Goal: Task Accomplishment & Management: Complete application form

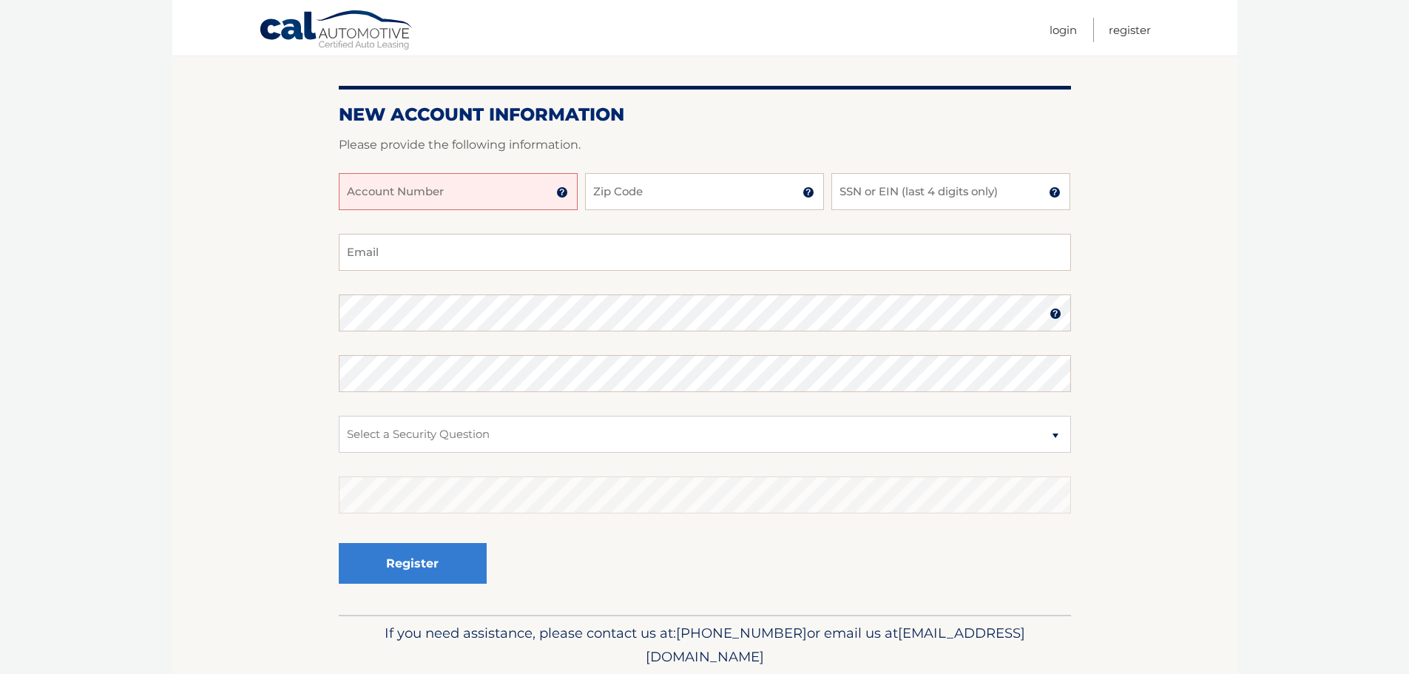
scroll to position [148, 0]
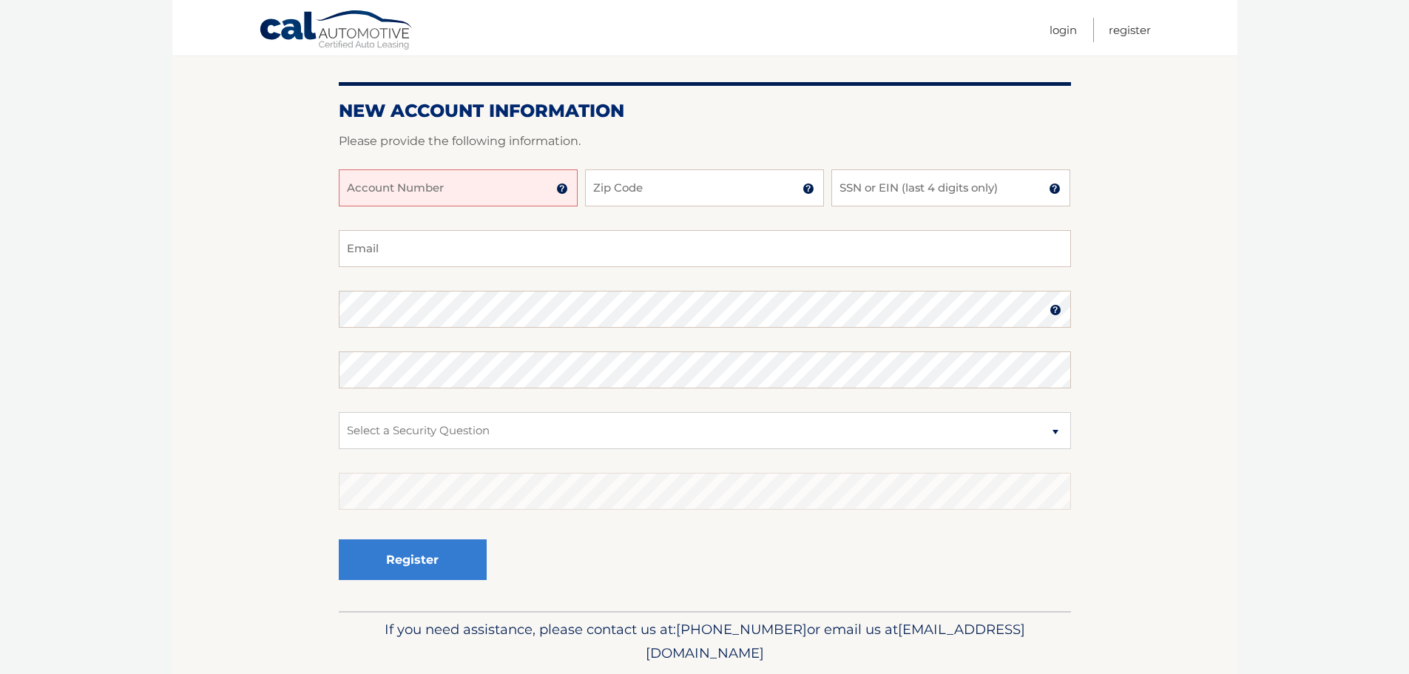
click at [397, 190] on input "Account Number" at bounding box center [458, 187] width 239 height 37
type input "44456027262"
click at [726, 194] on input "Zip Code" at bounding box center [704, 187] width 239 height 37
type input "08757"
type input "rockysmommy39@aol.com"
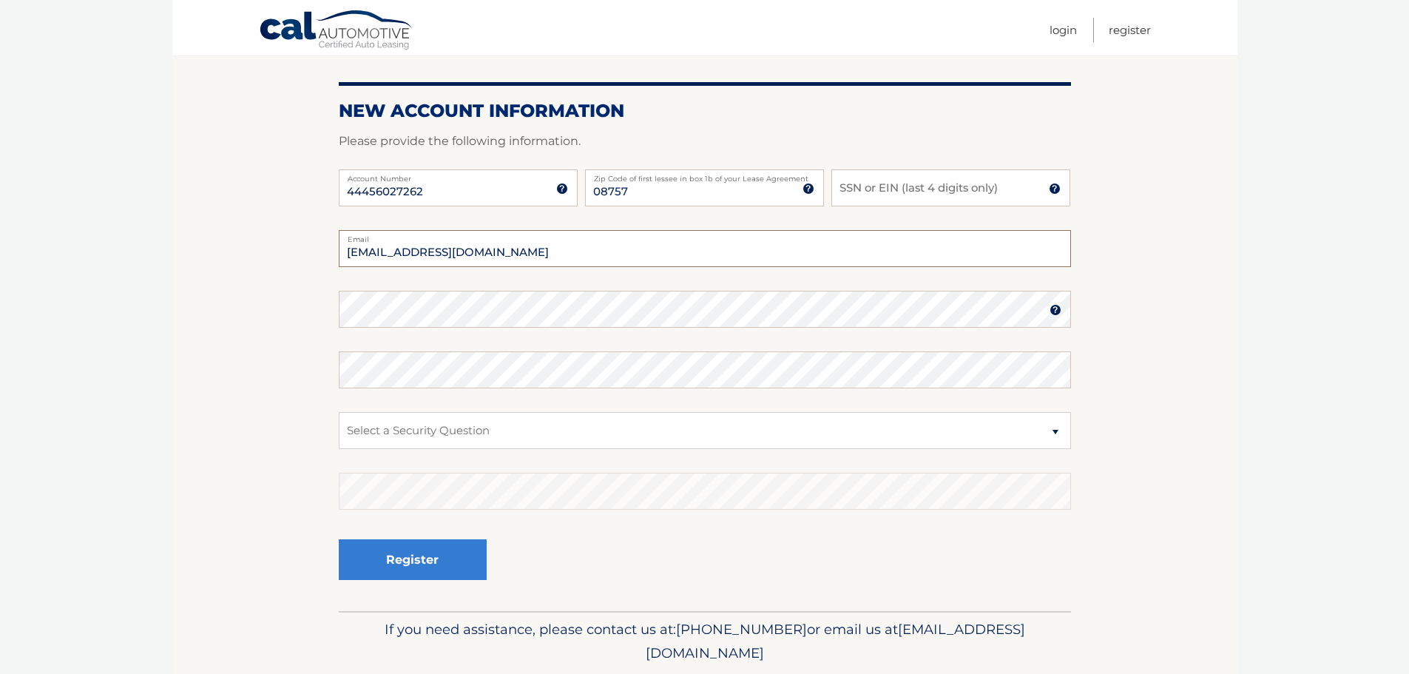
drag, startPoint x: 505, startPoint y: 251, endPoint x: 220, endPoint y: 229, distance: 285.6
click at [220, 229] on section "New Account Information Please provide the following information. 44456027262 A…" at bounding box center [704, 322] width 1065 height 578
type input "59.madison.db@gmail.com"
click at [1053, 309] on img at bounding box center [1056, 310] width 12 height 12
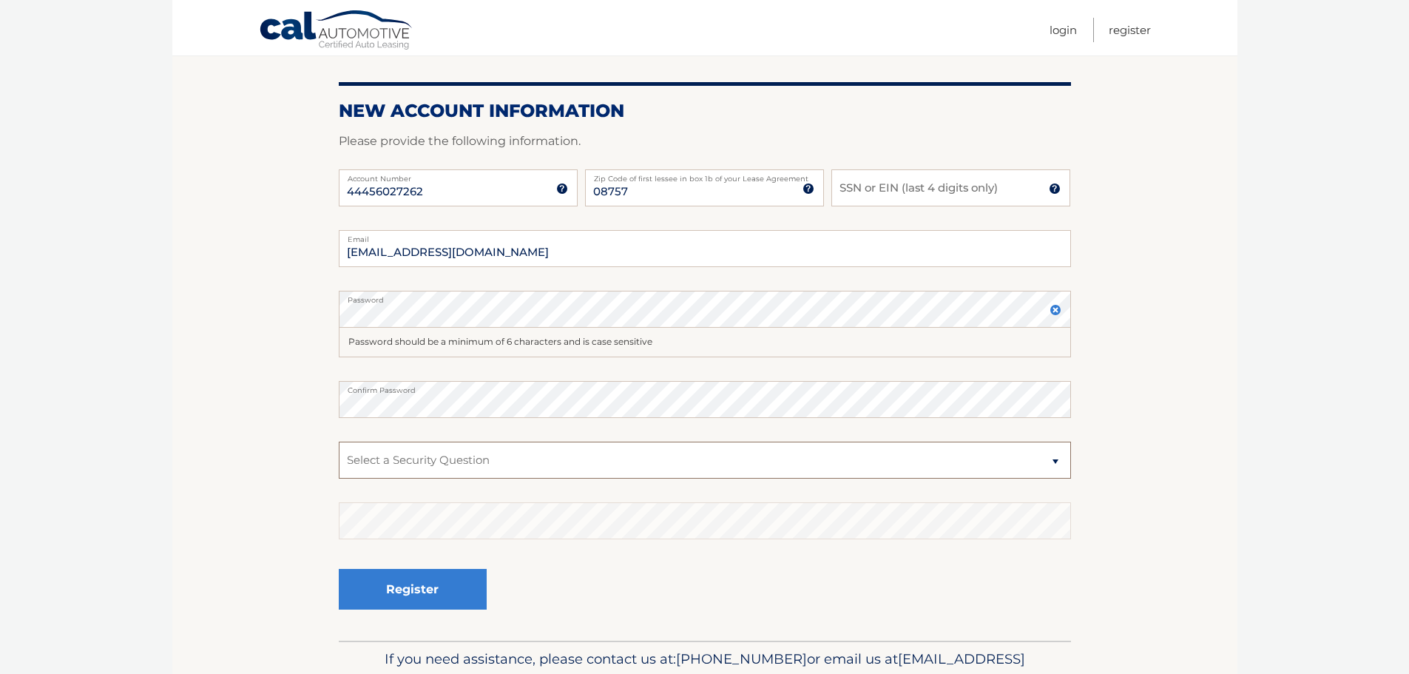
click at [488, 462] on select "Select a Security Question What was the name of your elementary school? What is…" at bounding box center [705, 460] width 732 height 37
select select "1"
click at [339, 442] on select "Select a Security Question What was the name of your elementary school? What is…" at bounding box center [705, 460] width 732 height 37
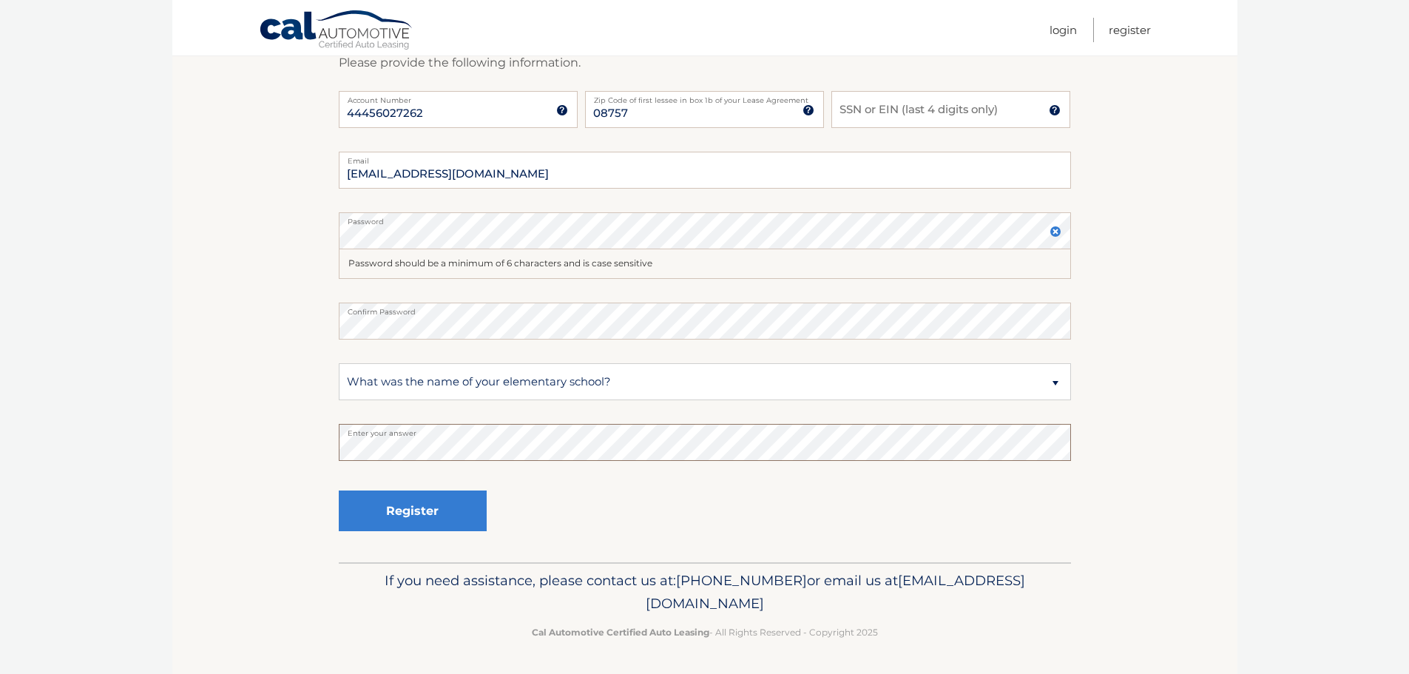
scroll to position [227, 0]
click at [414, 509] on button "Register" at bounding box center [413, 510] width 148 height 41
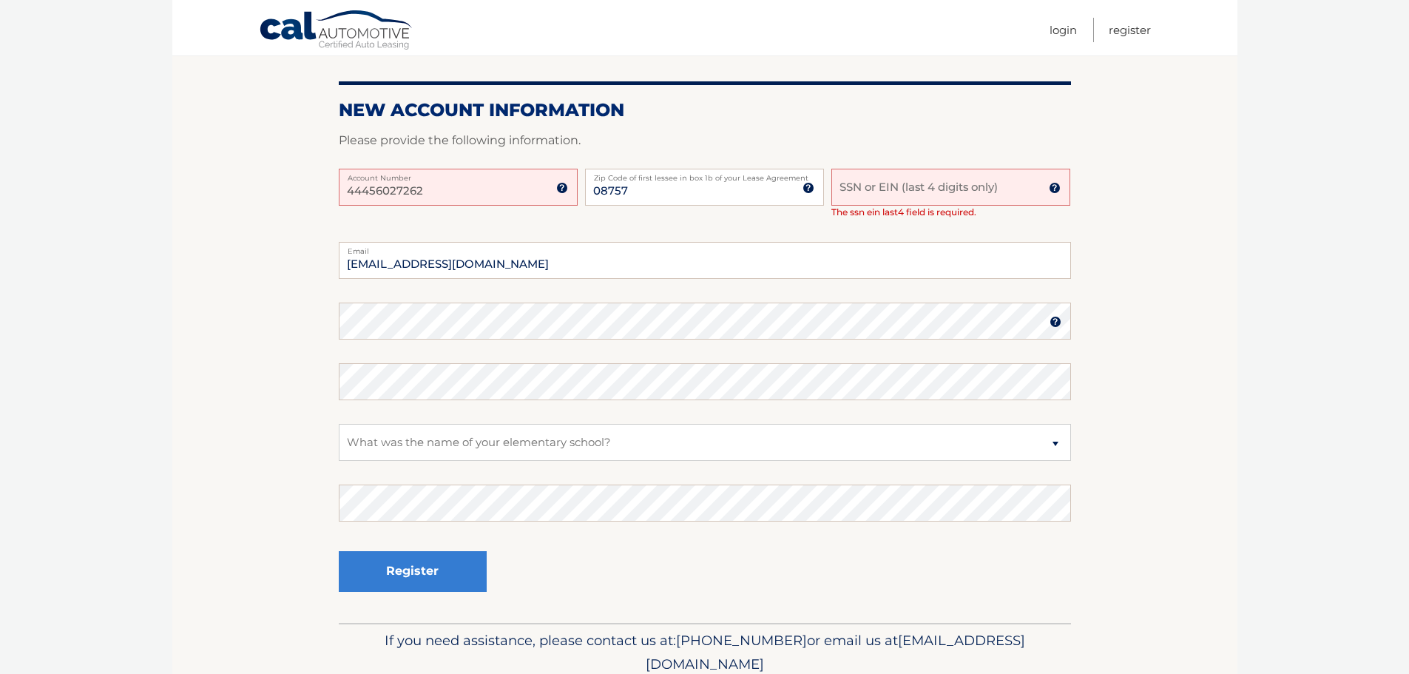
scroll to position [222, 0]
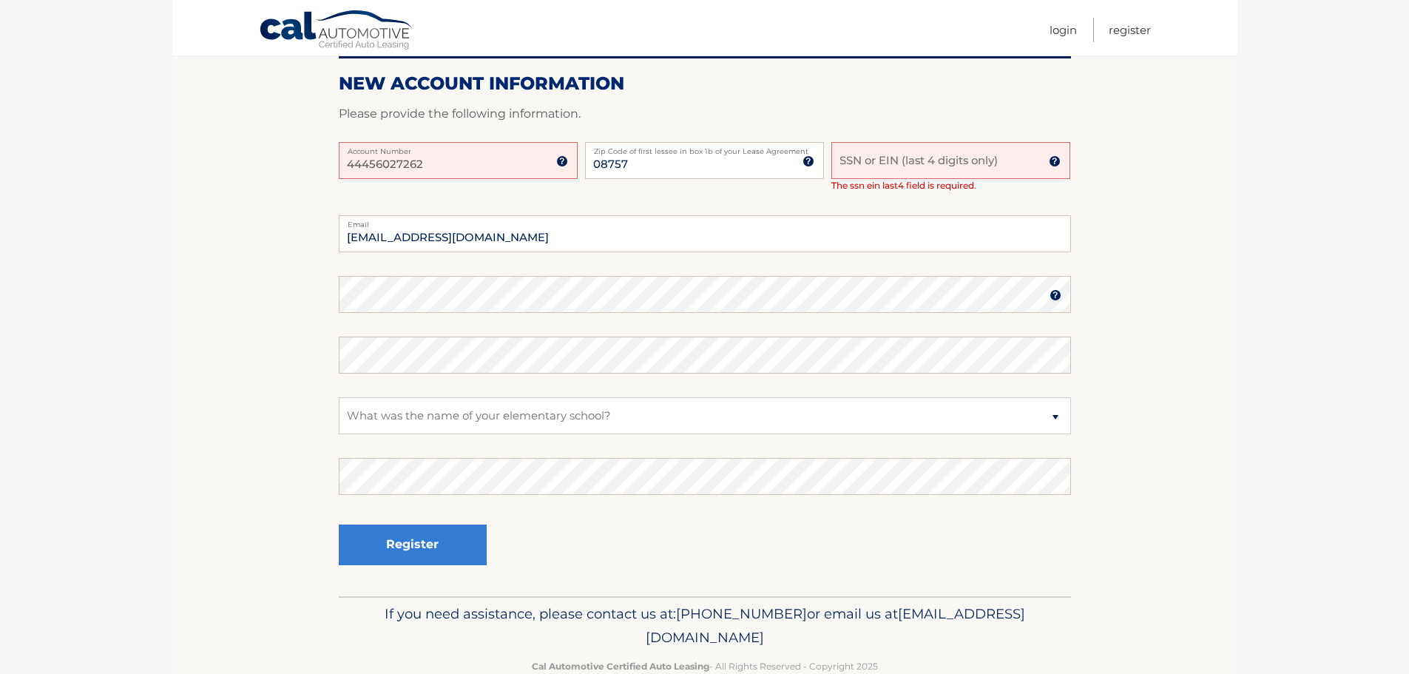
click at [845, 160] on input "SSN or EIN (last 4 digits only)" at bounding box center [950, 160] width 239 height 37
type input "3216"
click at [413, 551] on button "Register" at bounding box center [413, 544] width 148 height 41
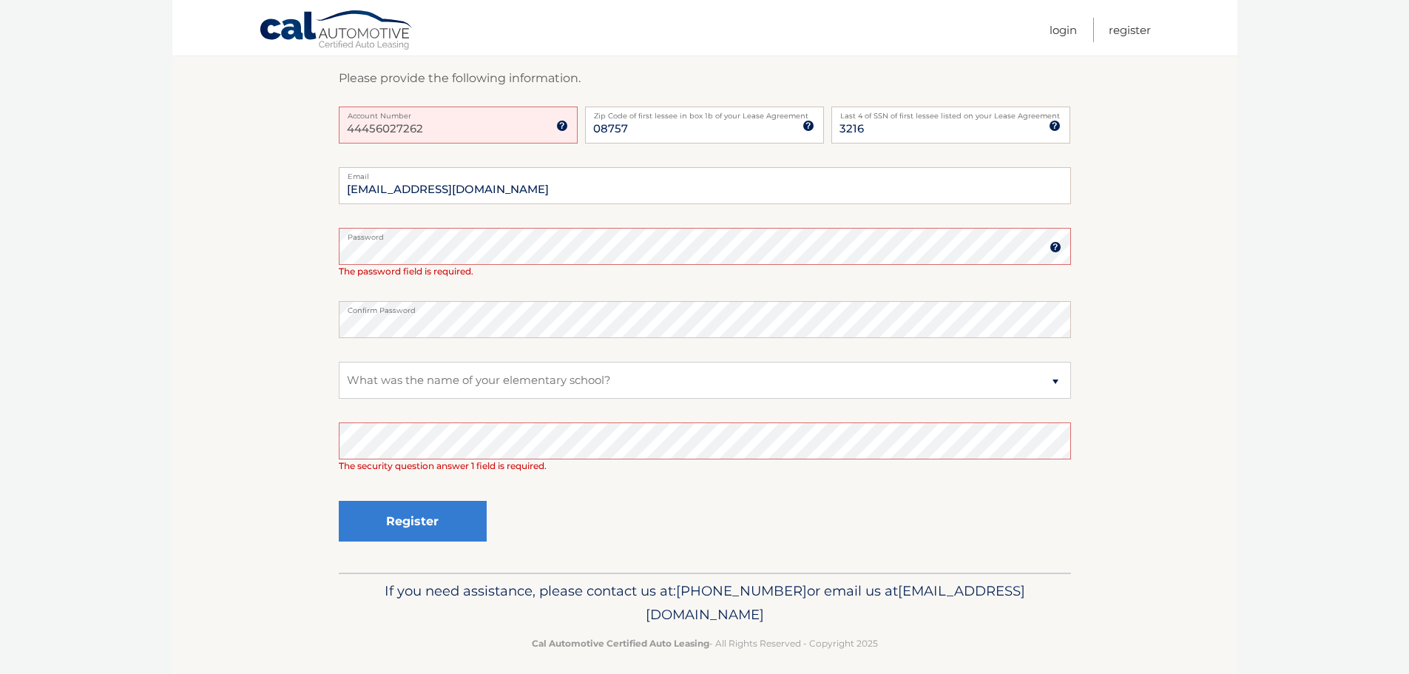
scroll to position [268, 0]
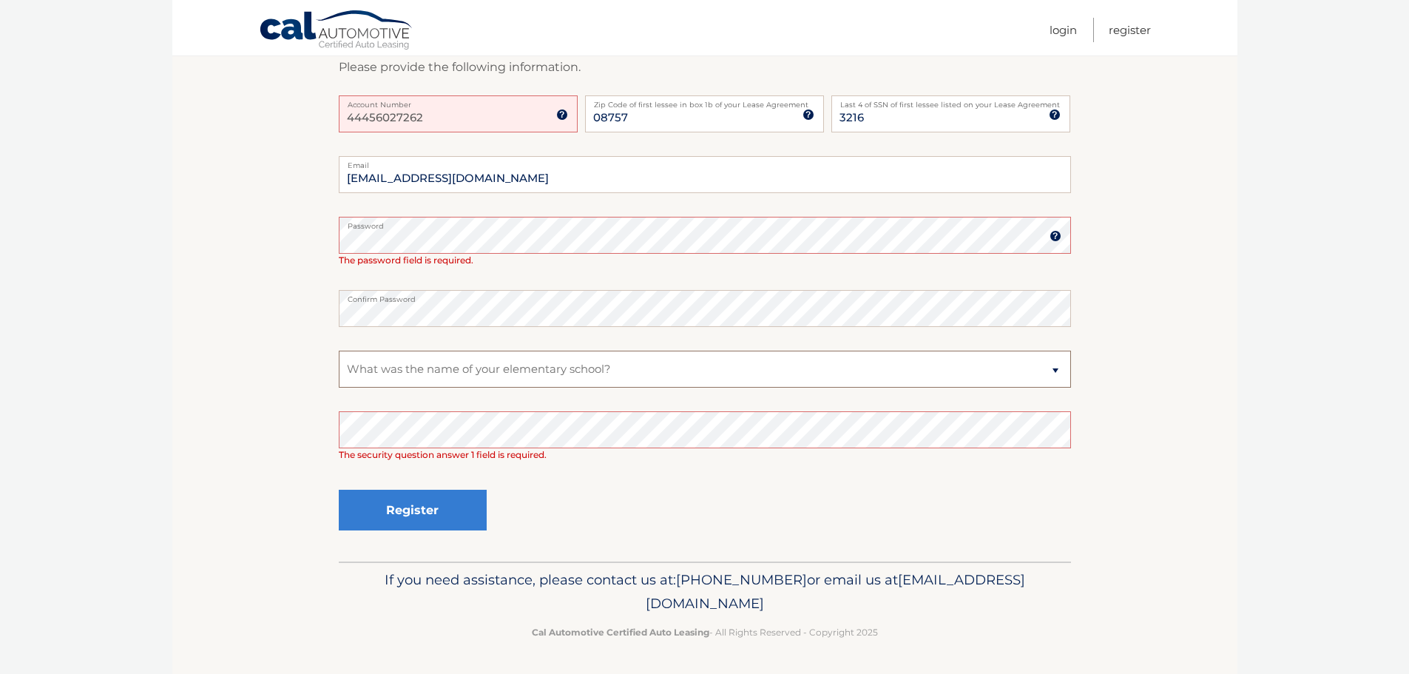
click at [423, 373] on select "Select a Security Question What was the name of your elementary school? What is…" at bounding box center [705, 369] width 732 height 37
click at [339, 351] on select "Select a Security Question What was the name of your elementary school? What is…" at bounding box center [705, 369] width 732 height 37
click at [415, 504] on button "Register" at bounding box center [413, 510] width 148 height 41
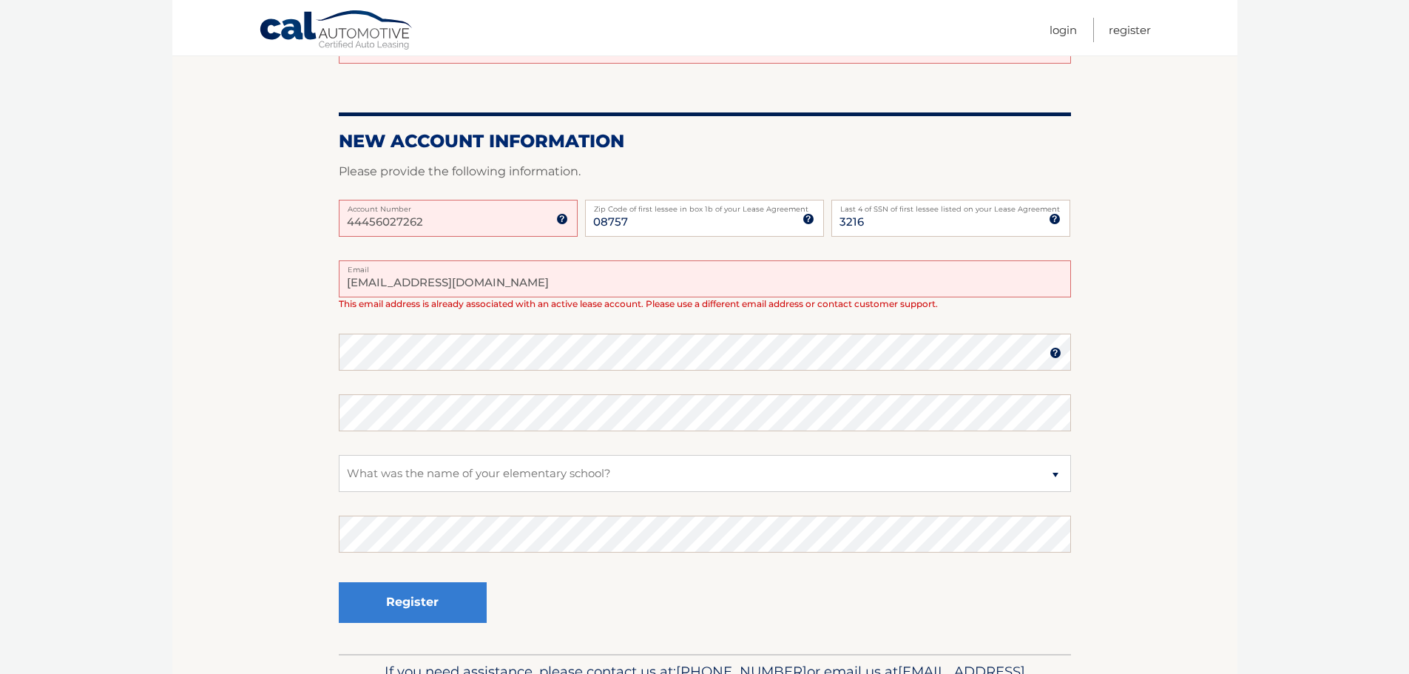
scroll to position [256, 0]
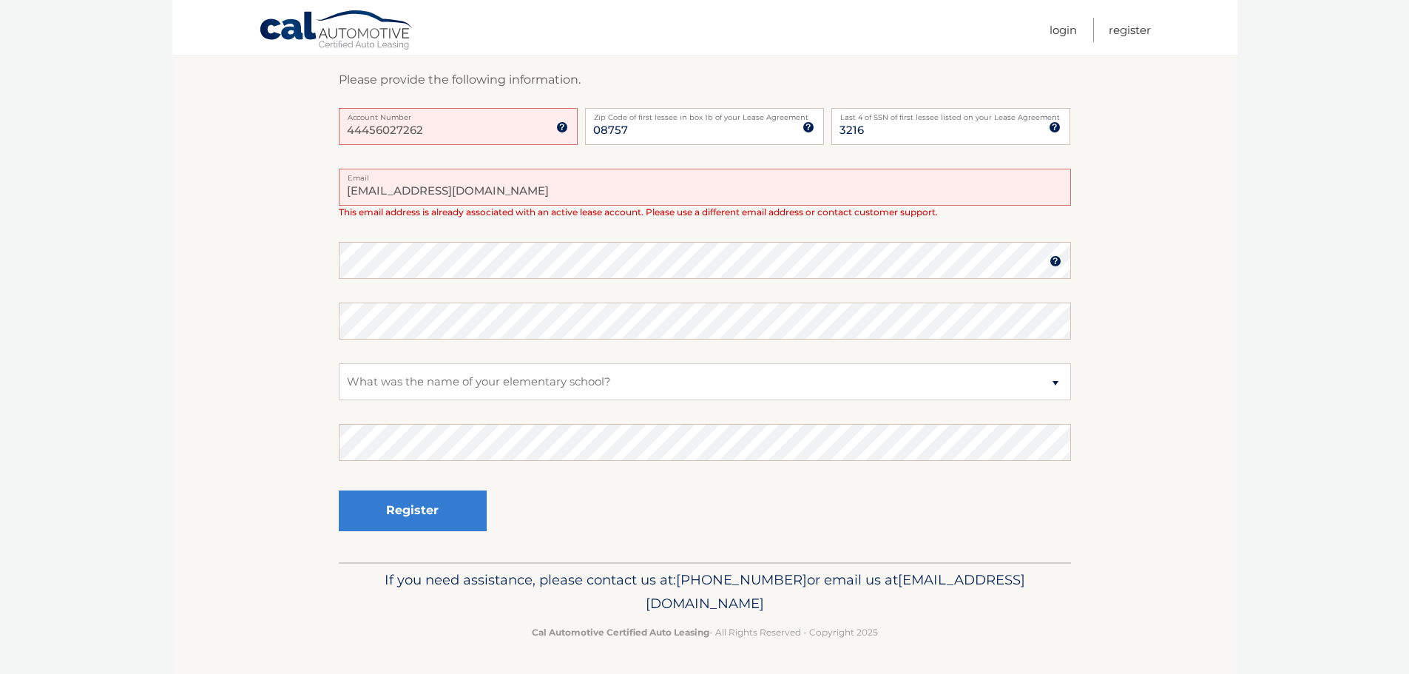
drag, startPoint x: 602, startPoint y: 663, endPoint x: 565, endPoint y: 666, distance: 37.2
click at [1069, 28] on link "Login" at bounding box center [1063, 30] width 27 height 24
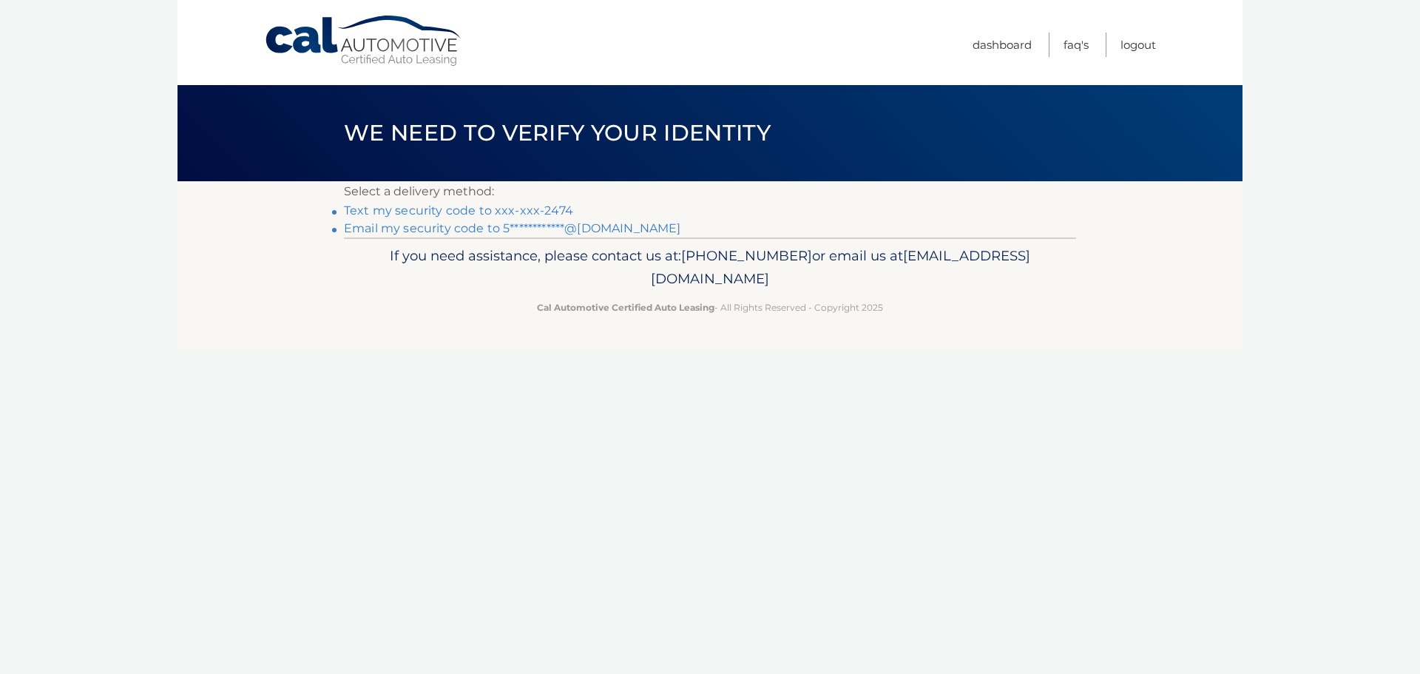
click at [416, 215] on link "Text my security code to xxx-xxx-2474" at bounding box center [458, 210] width 229 height 14
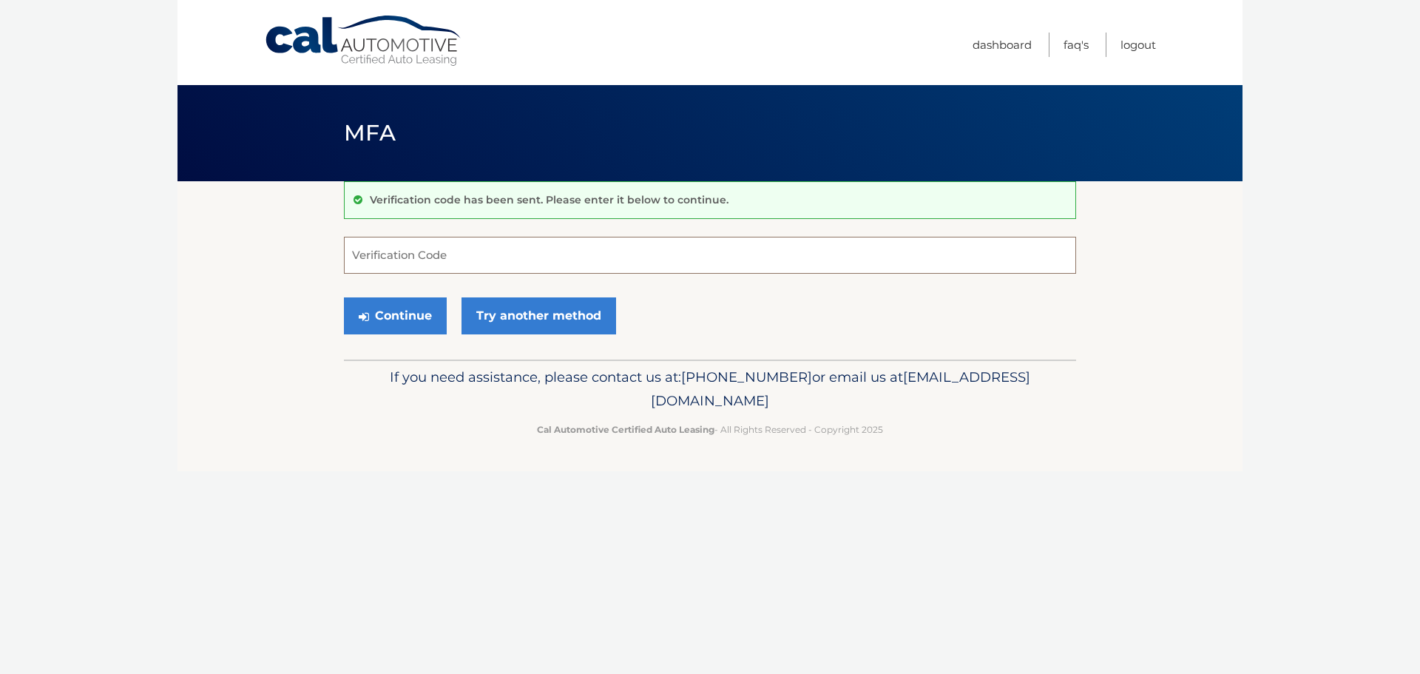
click at [383, 265] on input "Verification Code" at bounding box center [710, 255] width 732 height 37
type input "318408"
click at [399, 311] on button "Continue" at bounding box center [395, 315] width 103 height 37
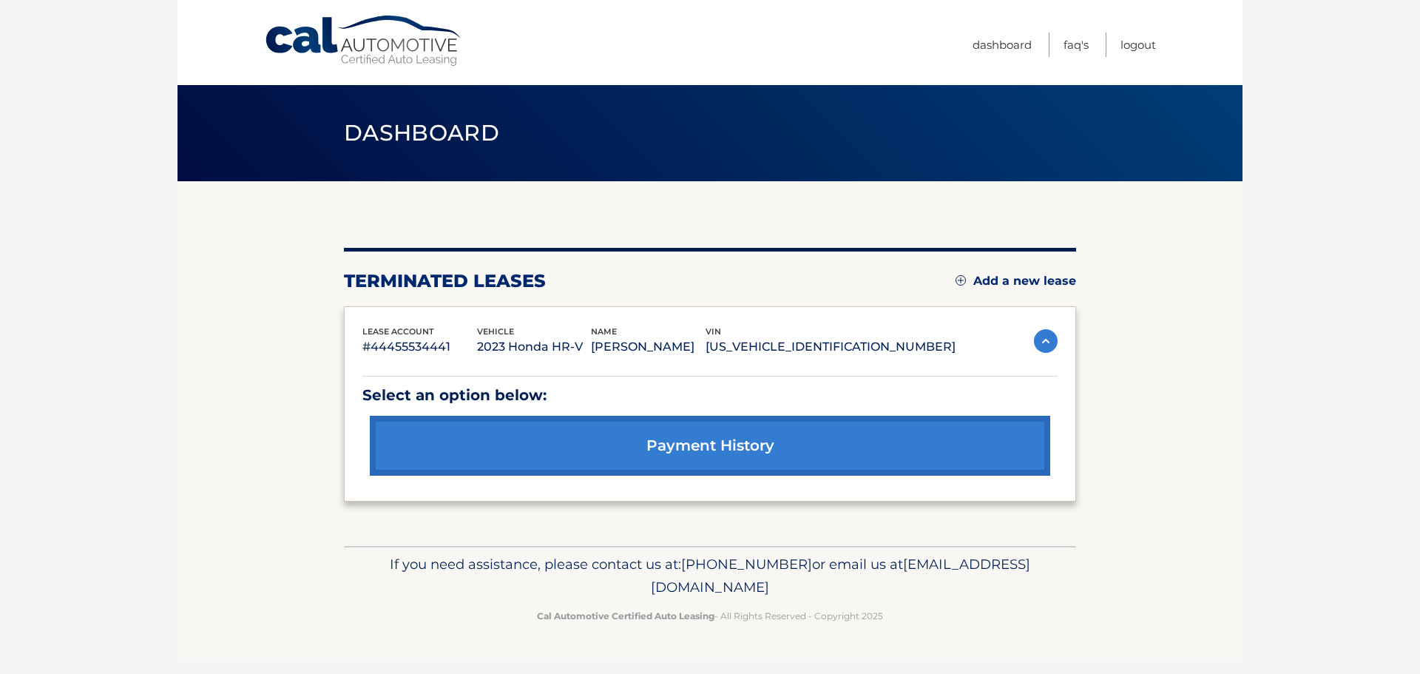
click at [1047, 343] on img at bounding box center [1046, 341] width 24 height 24
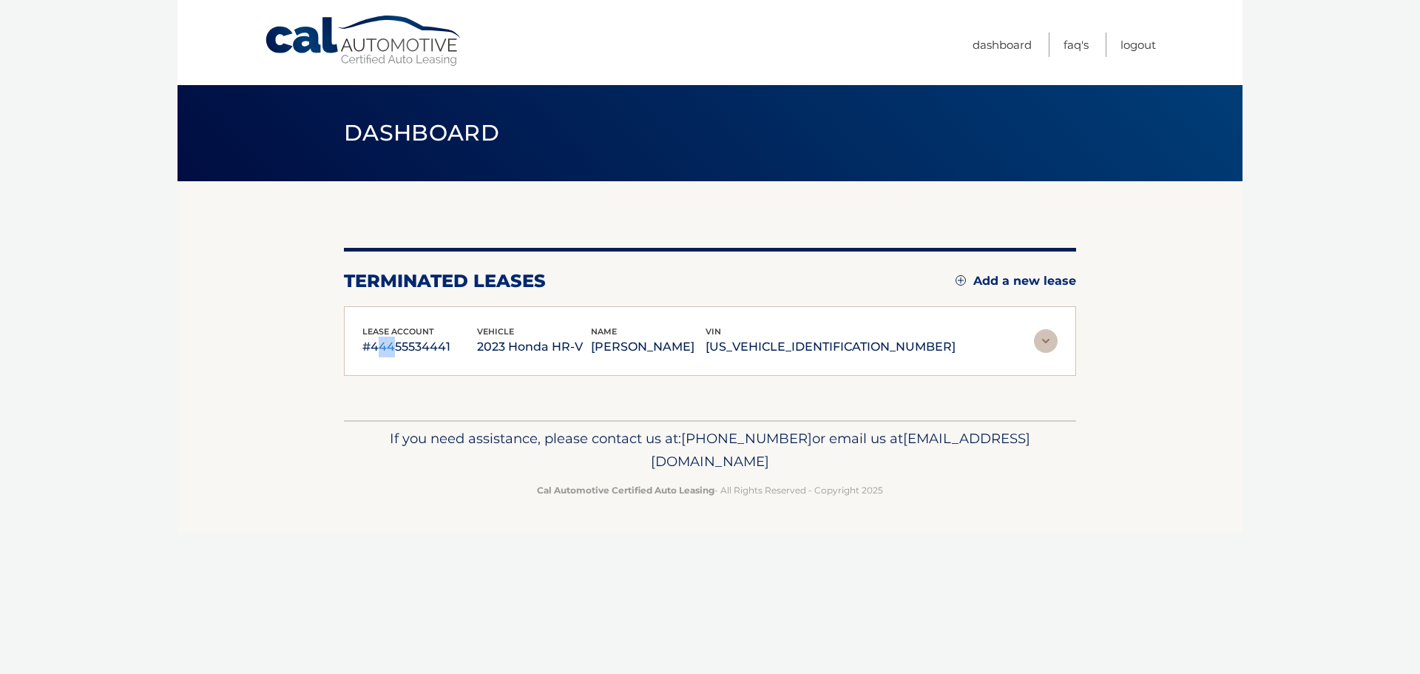
drag, startPoint x: 385, startPoint y: 340, endPoint x: 379, endPoint y: 349, distance: 10.7
click at [379, 348] on p "#44455534441" at bounding box center [419, 347] width 115 height 21
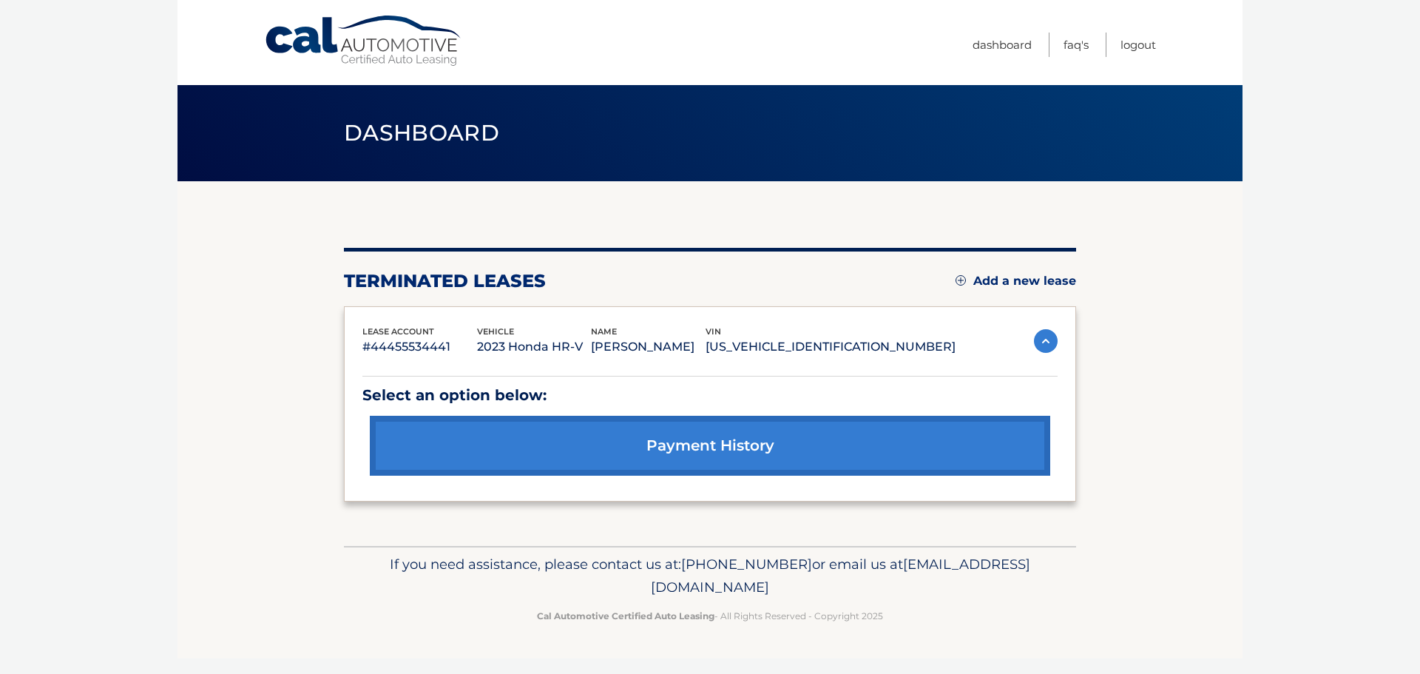
click at [303, 426] on section "You are registered for this site, but you haven't enrolled in online payments. …" at bounding box center [710, 363] width 1065 height 365
click at [1012, 279] on link "Add a new lease" at bounding box center [1016, 281] width 121 height 15
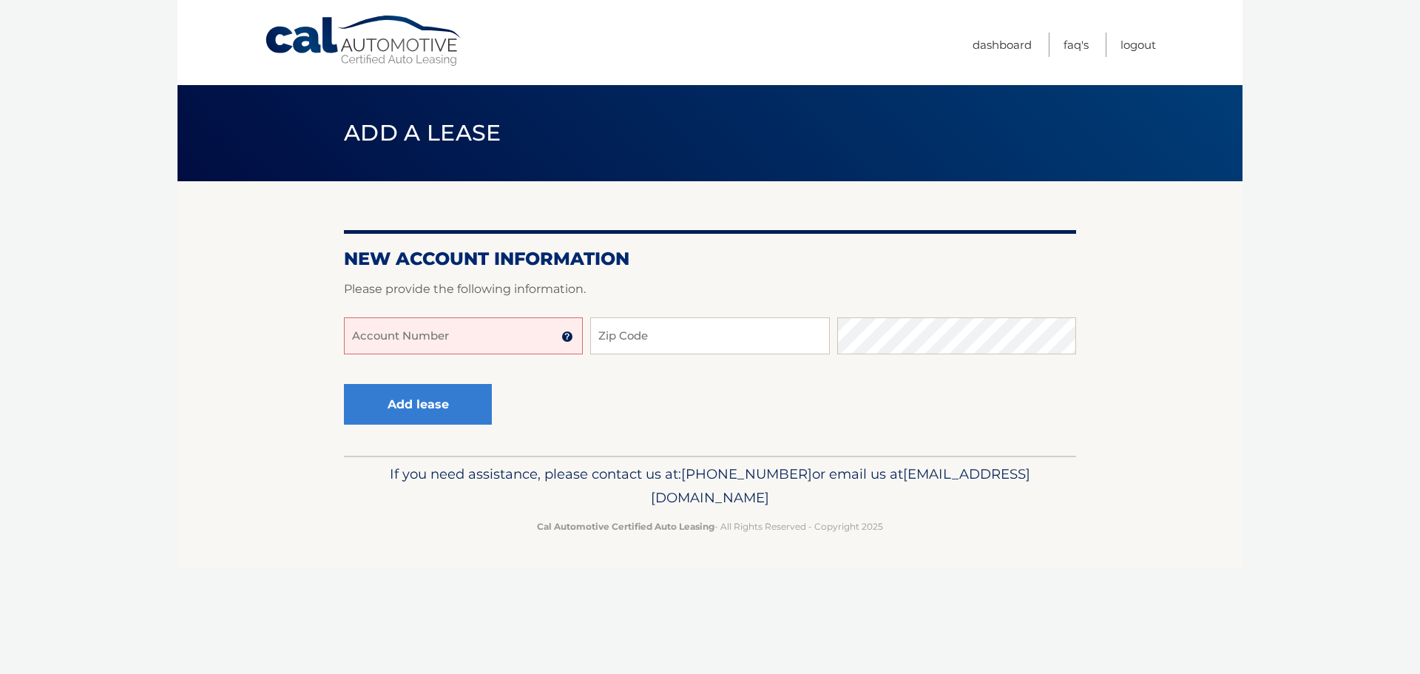
click at [492, 331] on input "Account Number" at bounding box center [463, 335] width 239 height 37
type input "4"
type input "44456027262"
click at [679, 328] on input "Zip Code" at bounding box center [709, 335] width 239 height 37
drag, startPoint x: 598, startPoint y: 334, endPoint x: 641, endPoint y: 338, distance: 42.4
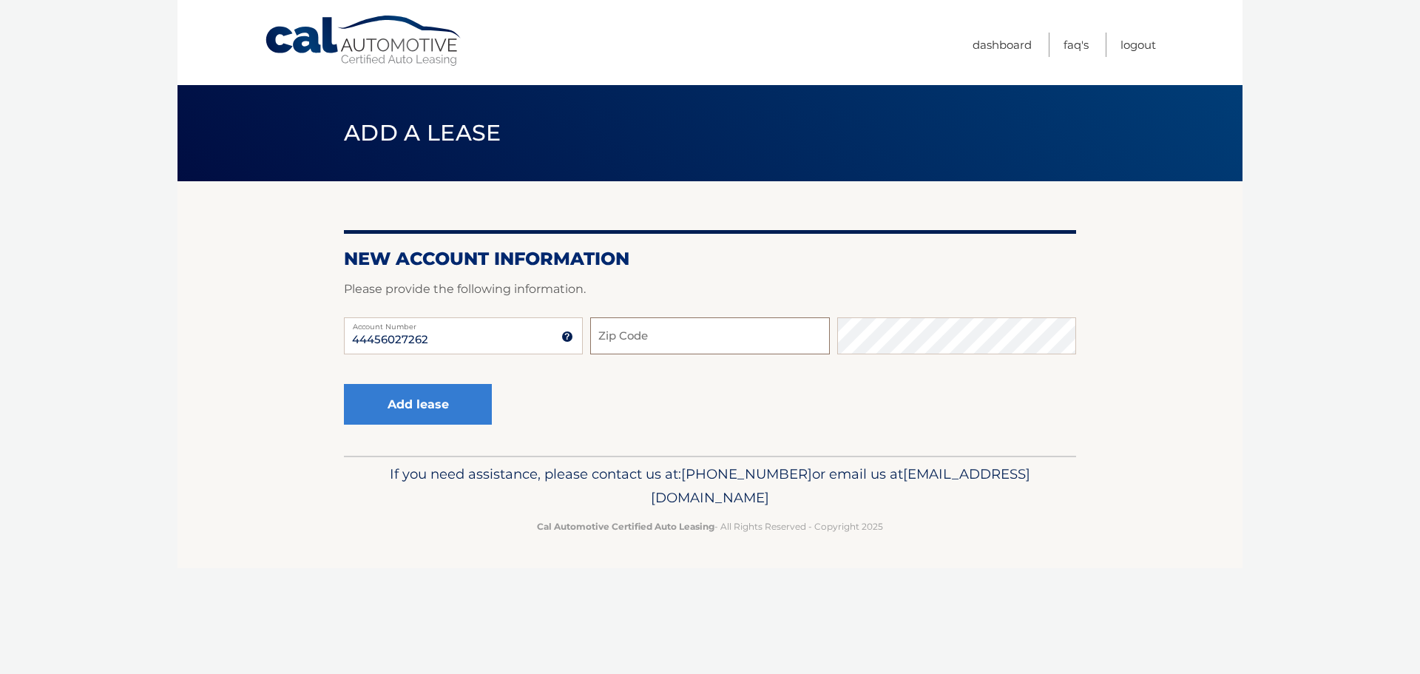
click at [600, 334] on input "Zip Code" at bounding box center [709, 335] width 239 height 37
type input "08757"
click at [411, 398] on button "Add lease" at bounding box center [418, 404] width 148 height 41
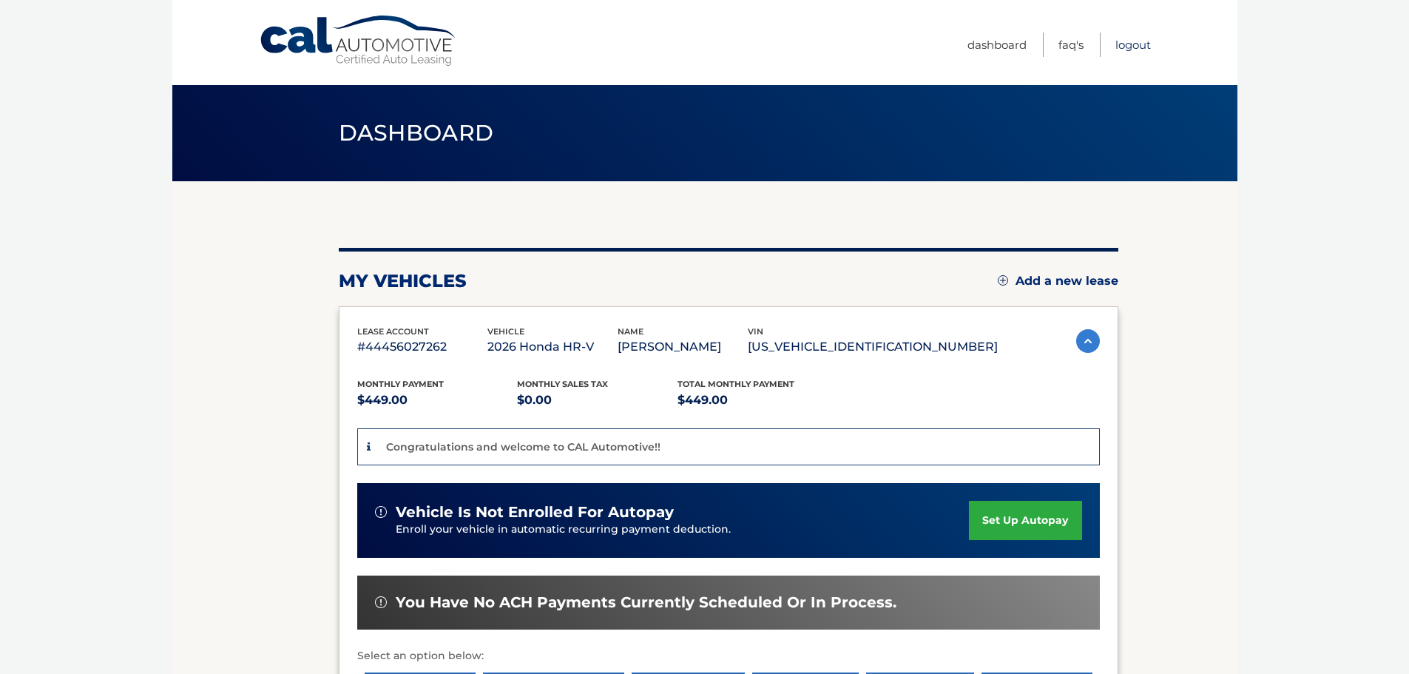
click at [1124, 46] on link "Logout" at bounding box center [1133, 45] width 36 height 24
